Goal: Information Seeking & Learning: Learn about a topic

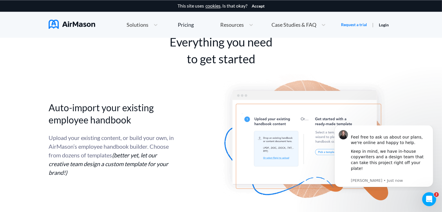
scroll to position [1137, 0]
click at [431, 130] on button "Dismiss notification" at bounding box center [431, 127] width 8 height 8
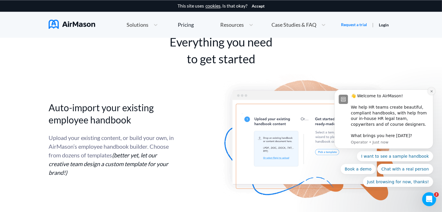
click at [431, 90] on icon "Dismiss notification" at bounding box center [431, 91] width 3 height 3
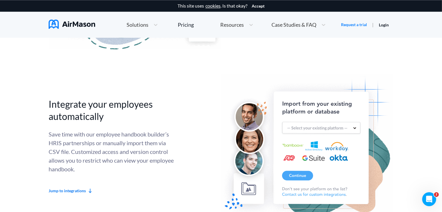
scroll to position [1453, 0]
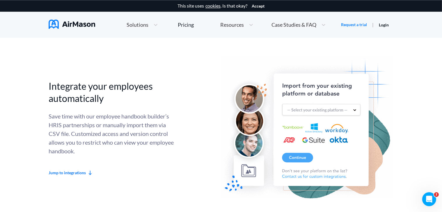
drag, startPoint x: 69, startPoint y: 173, endPoint x: 163, endPoint y: 147, distance: 97.4
click at [163, 147] on div "Save time with our employee handbook builder’s HRIS partnerships or manually im…" at bounding box center [111, 134] width 125 height 44
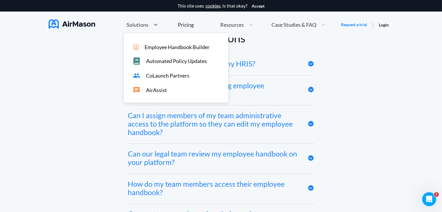
scroll to position [2560, 0]
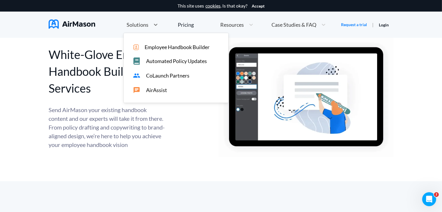
click at [147, 22] on span "Solutions" at bounding box center [138, 24] width 22 height 5
click at [150, 45] on span "Employee Handbook Builder" at bounding box center [177, 47] width 65 height 6
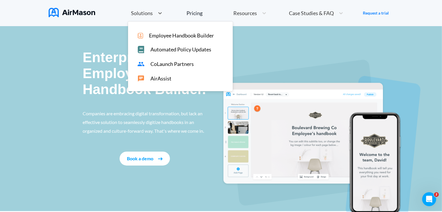
click at [138, 11] on span "Solutions" at bounding box center [142, 12] width 22 height 5
drag, startPoint x: 157, startPoint y: 79, endPoint x: 146, endPoint y: 15, distance: 64.8
click at [146, 15] on span "Solutions" at bounding box center [142, 12] width 22 height 5
click at [151, 79] on span "AirAssist" at bounding box center [160, 79] width 21 height 6
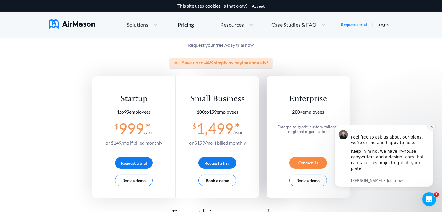
click at [432, 128] on icon "Dismiss notification" at bounding box center [431, 126] width 3 height 3
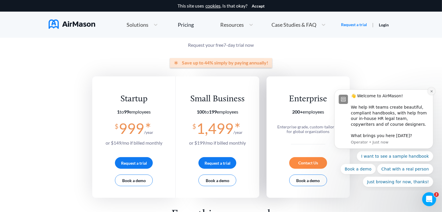
click at [428, 92] on button "Dismiss notification" at bounding box center [431, 91] width 8 height 8
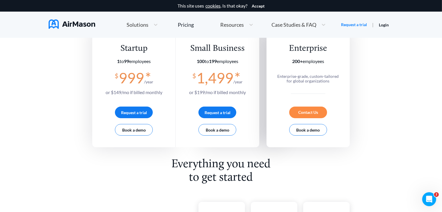
scroll to position [149, 0]
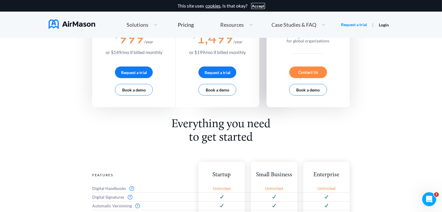
click at [263, 6] on button "Accept" at bounding box center [258, 6] width 13 height 5
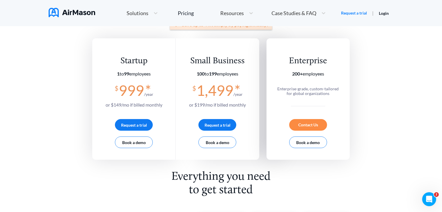
scroll to position [84, 0]
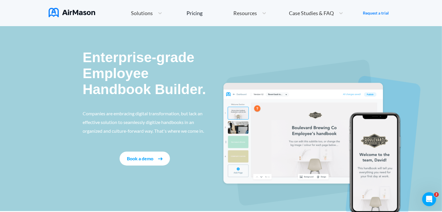
click at [147, 74] on p "Enterprise-grade Employee Handbook Builder." at bounding box center [145, 73] width 125 height 48
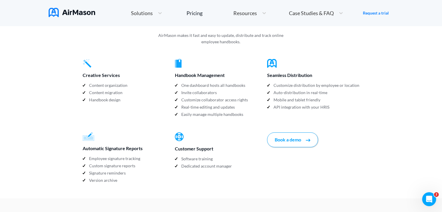
scroll to position [585, 0]
drag, startPoint x: 227, startPoint y: 61, endPoint x: 175, endPoint y: 64, distance: 51.3
click at [175, 71] on div "Handbook Management" at bounding box center [221, 75] width 92 height 9
click at [180, 105] on div "Real-time editing and updates" at bounding box center [221, 108] width 92 height 7
drag, startPoint x: 147, startPoint y: 137, endPoint x: 83, endPoint y: 136, distance: 63.7
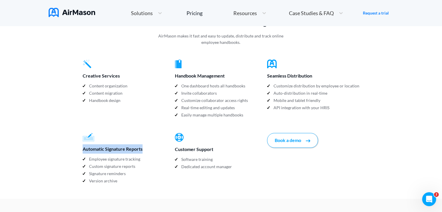
click at [83, 145] on div "Automatic Signature Reports" at bounding box center [129, 149] width 92 height 9
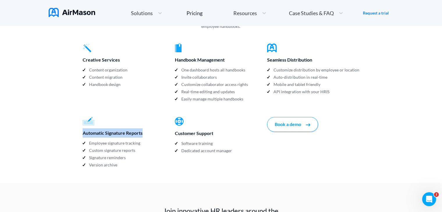
scroll to position [602, 0]
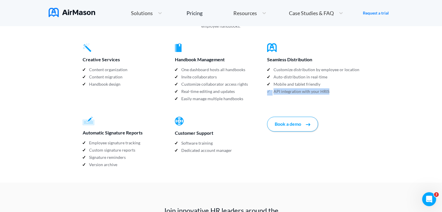
drag, startPoint x: 332, startPoint y: 79, endPoint x: 272, endPoint y: 79, distance: 59.3
click at [272, 88] on div "API integration with your HRIS" at bounding box center [313, 91] width 92 height 7
drag, startPoint x: 272, startPoint y: 79, endPoint x: 323, endPoint y: 64, distance: 52.7
click at [323, 74] on p "Auto-distribution in real-time" at bounding box center [300, 77] width 54 height 7
drag, startPoint x: 316, startPoint y: 49, endPoint x: 268, endPoint y: 47, distance: 48.0
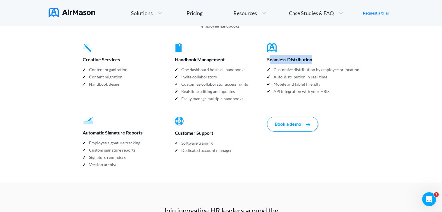
click at [268, 55] on div "Seamless Distribution" at bounding box center [313, 59] width 92 height 9
click at [240, 127] on div "Customer Support Software training Dedicated account manager" at bounding box center [221, 136] width 92 height 38
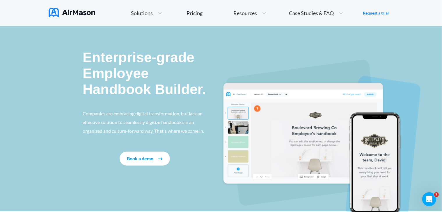
scroll to position [548, 0]
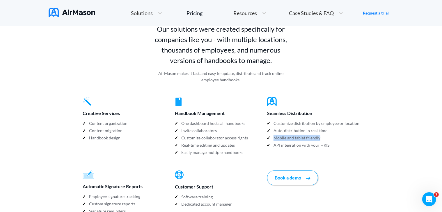
drag, startPoint x: 322, startPoint y: 124, endPoint x: 275, endPoint y: 124, distance: 47.4
click at [275, 135] on div "Mobile and tablet friendly" at bounding box center [313, 138] width 92 height 7
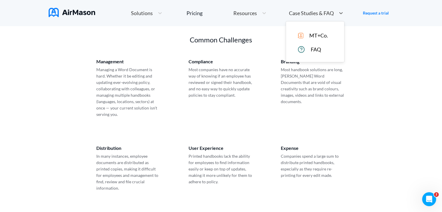
click at [311, 15] on span "Case Studies & FAQ" at bounding box center [311, 12] width 45 height 5
click at [310, 36] on span "MT+Co." at bounding box center [318, 36] width 19 height 6
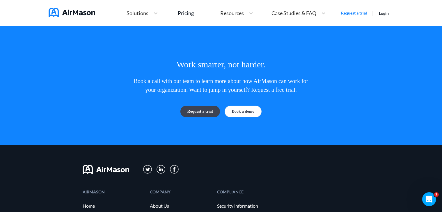
scroll to position [1657, 0]
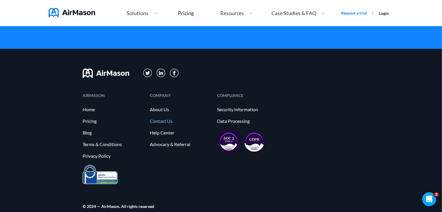
click at [156, 119] on link "Contact Us" at bounding box center [180, 121] width 61 height 5
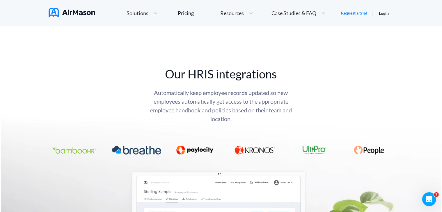
scroll to position [2241, 0]
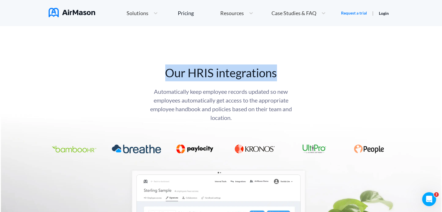
drag, startPoint x: 276, startPoint y: 75, endPoint x: 169, endPoint y: 76, distance: 107.6
click at [169, 76] on div "Our HRIS integrations" at bounding box center [221, 73] width 154 height 17
click at [115, 75] on div "Our HRIS integrations Automatically keep employee records updated so new employ…" at bounding box center [221, 117] width 442 height 104
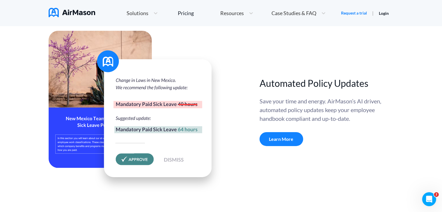
scroll to position [1970, 0]
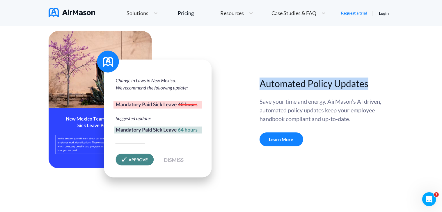
drag, startPoint x: 369, startPoint y: 84, endPoint x: 261, endPoint y: 84, distance: 108.2
click at [261, 84] on h2 "Automated Policy Updates" at bounding box center [321, 84] width 125 height 12
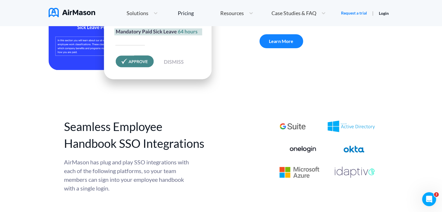
click at [259, 63] on div "Automated Policy Updates Save your time and energy. AirMason’s AI driven, autom…" at bounding box center [221, 14] width 345 height 162
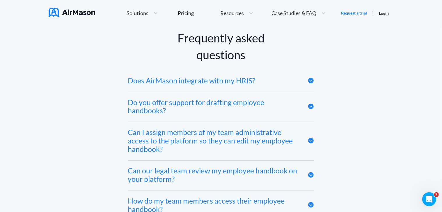
scroll to position [2738, 0]
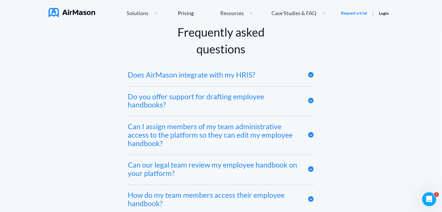
click at [220, 79] on div "Does AirMason integrate with my HRIS?" at bounding box center [191, 75] width 127 height 8
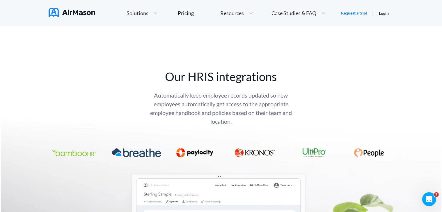
scroll to position [2233, 0]
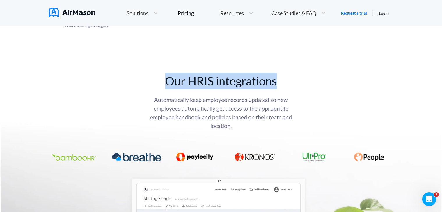
drag, startPoint x: 280, startPoint y: 81, endPoint x: 169, endPoint y: 80, distance: 111.1
click at [169, 80] on div "Our HRIS integrations" at bounding box center [221, 81] width 154 height 17
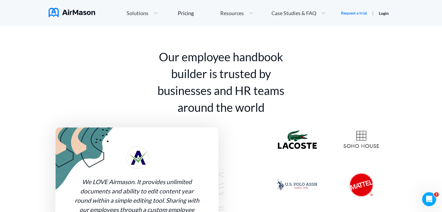
scroll to position [382, 0]
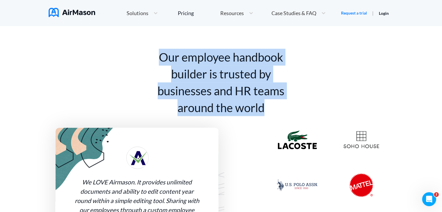
drag, startPoint x: 269, startPoint y: 112, endPoint x: 161, endPoint y: 58, distance: 120.3
click at [161, 58] on div "Our employee handbook builder is trusted by businesses and HR teams around the …" at bounding box center [220, 82] width 145 height 67
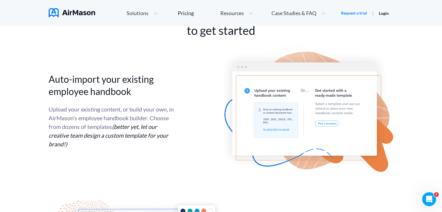
scroll to position [1152, 0]
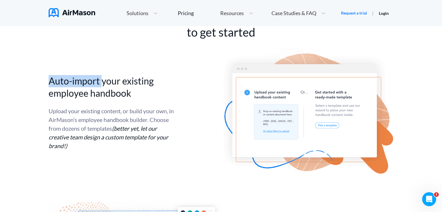
drag, startPoint x: 101, startPoint y: 83, endPoint x: 49, endPoint y: 79, distance: 51.6
click at [49, 79] on h2 "Auto-import your existing employee handbook" at bounding box center [111, 87] width 125 height 24
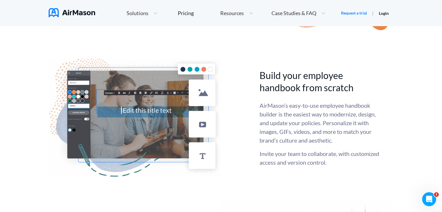
scroll to position [1296, 0]
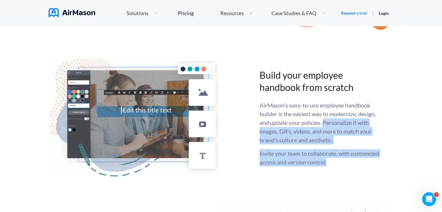
drag, startPoint x: 324, startPoint y: 122, endPoint x: 342, endPoint y: 160, distance: 41.4
click at [342, 160] on div "AirMason’s easy-to-use employee handbook builder is the easiest way to moderniz…" at bounding box center [321, 134] width 125 height 66
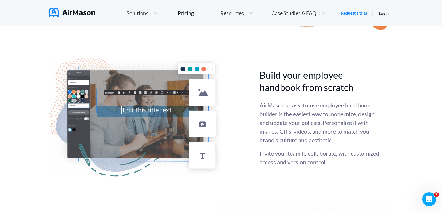
click at [305, 122] on p "AirMason’s easy-to-use employee handbook builder is the easiest way to moderniz…" at bounding box center [321, 123] width 125 height 44
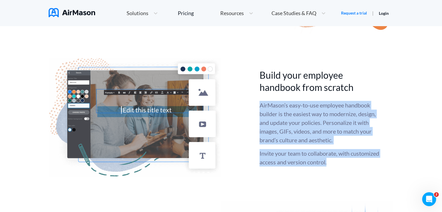
drag, startPoint x: 261, startPoint y: 106, endPoint x: 352, endPoint y: 159, distance: 105.9
click at [352, 159] on div "AirMason’s easy-to-use employee handbook builder is the easiest way to moderniz…" at bounding box center [321, 134] width 125 height 66
click at [293, 110] on p "AirMason’s easy-to-use employee handbook builder is the easiest way to moderniz…" at bounding box center [321, 123] width 125 height 44
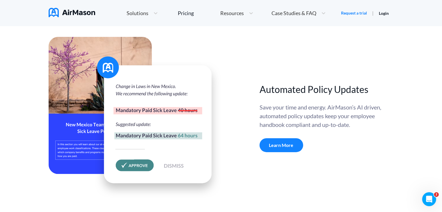
scroll to position [1972, 0]
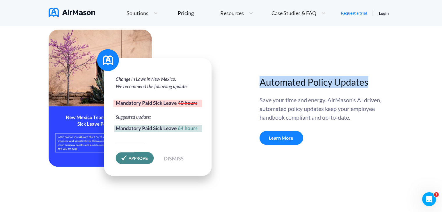
drag, startPoint x: 368, startPoint y: 83, endPoint x: 260, endPoint y: 81, distance: 107.6
click at [260, 81] on h2 "Automated Policy Updates" at bounding box center [321, 82] width 125 height 12
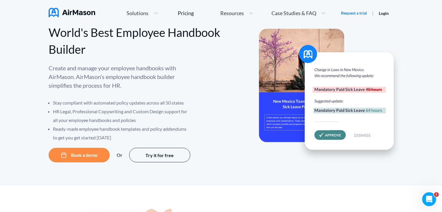
scroll to position [0, 0]
